Goal: Transaction & Acquisition: Purchase product/service

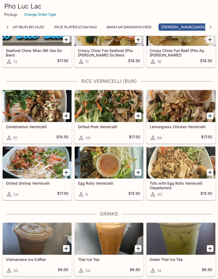
scroll to position [931, 0]
click at [30, 165] on div at bounding box center [37, 162] width 69 height 32
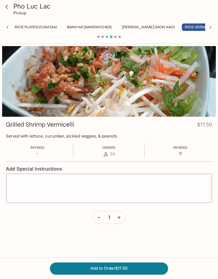
scroll to position [0, 214]
click at [8, 8] on icon at bounding box center [6, 6] width 9 height 9
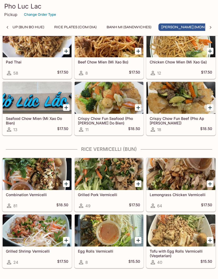
click at [35, 176] on div at bounding box center [37, 174] width 69 height 32
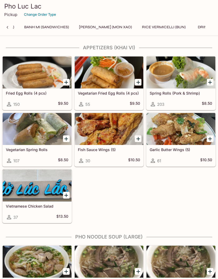
click at [150, 30] on button "Rice Vermicelli (Bun)" at bounding box center [164, 26] width 50 height 7
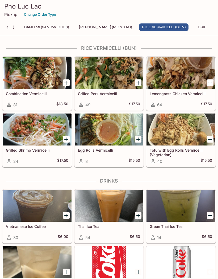
click at [38, 91] on div "Combination Vermicelli 81 $18.50" at bounding box center [37, 99] width 69 height 21
